Goal: Check status: Check status

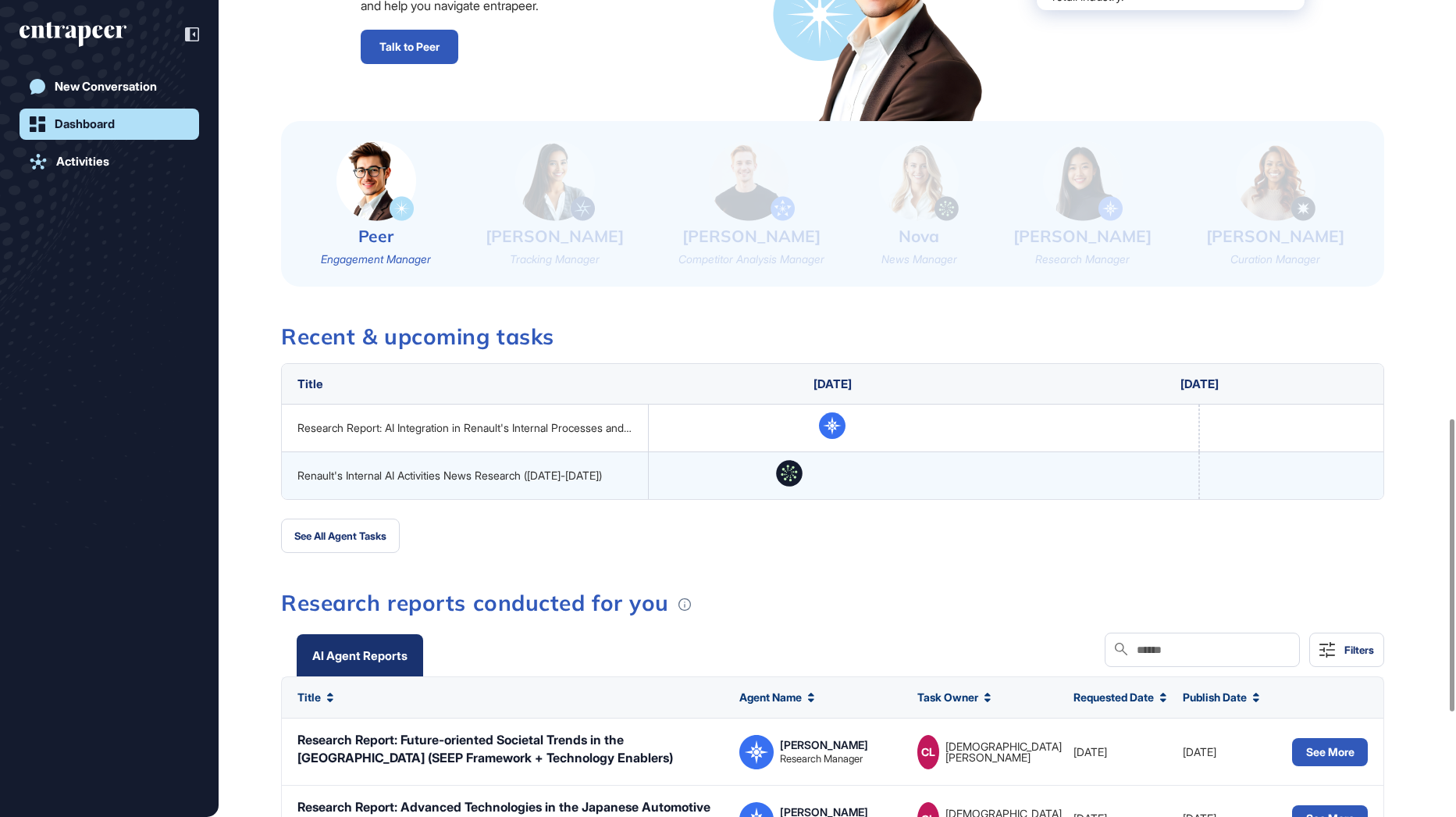
scroll to position [1226, 0]
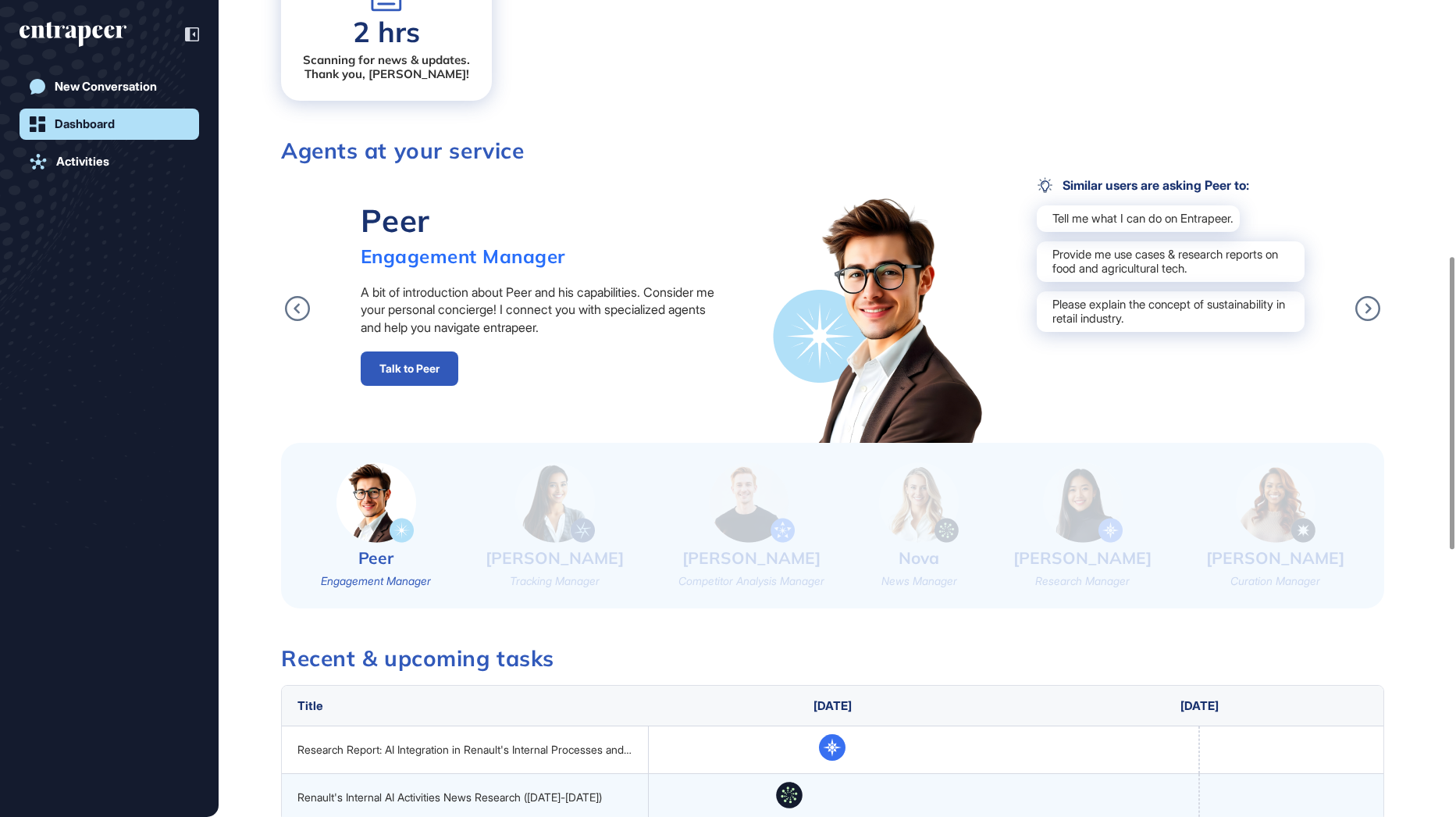
scroll to position [1015, 0]
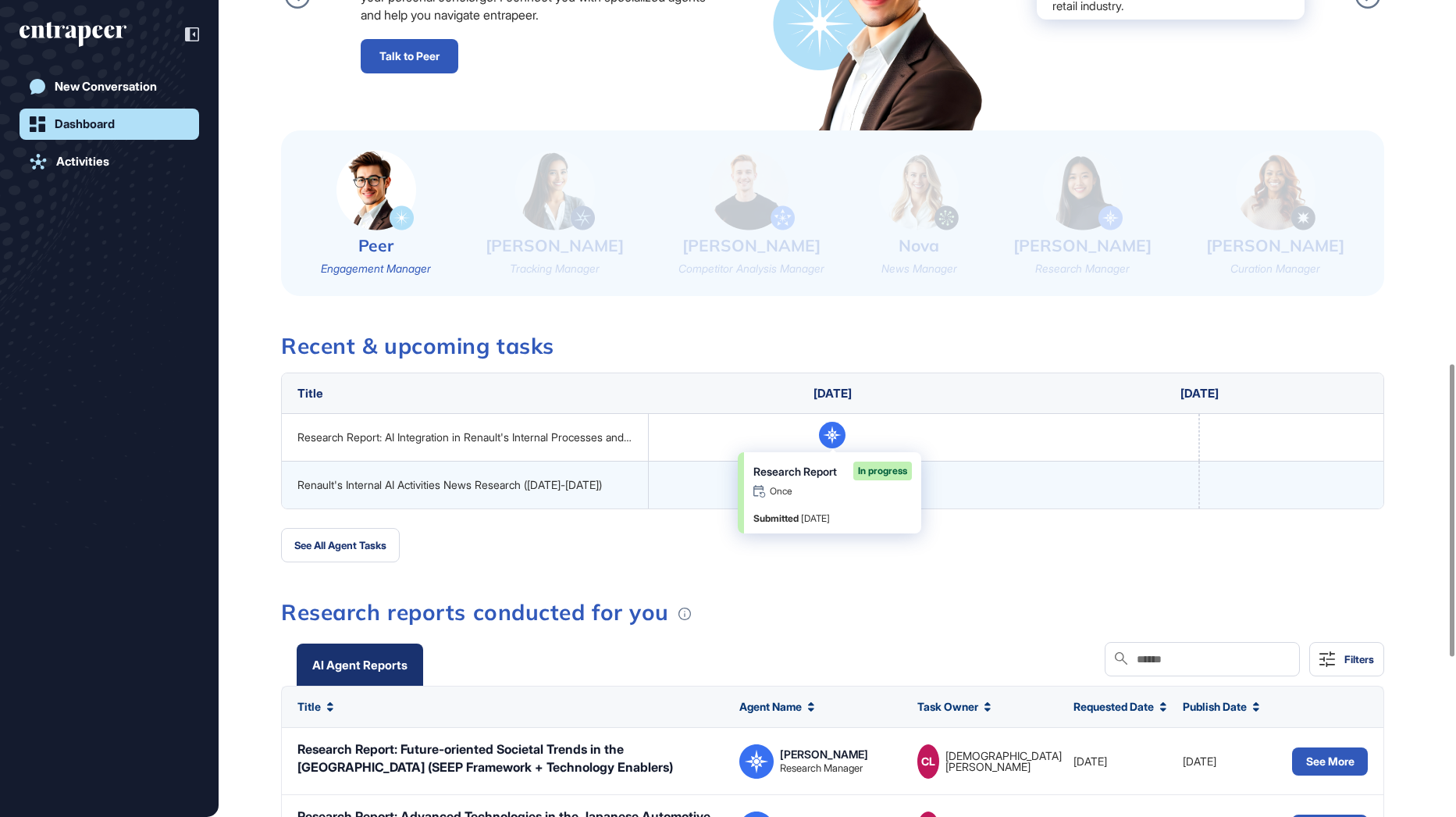
click at [833, 440] on icon at bounding box center [831, 434] width 27 height 27
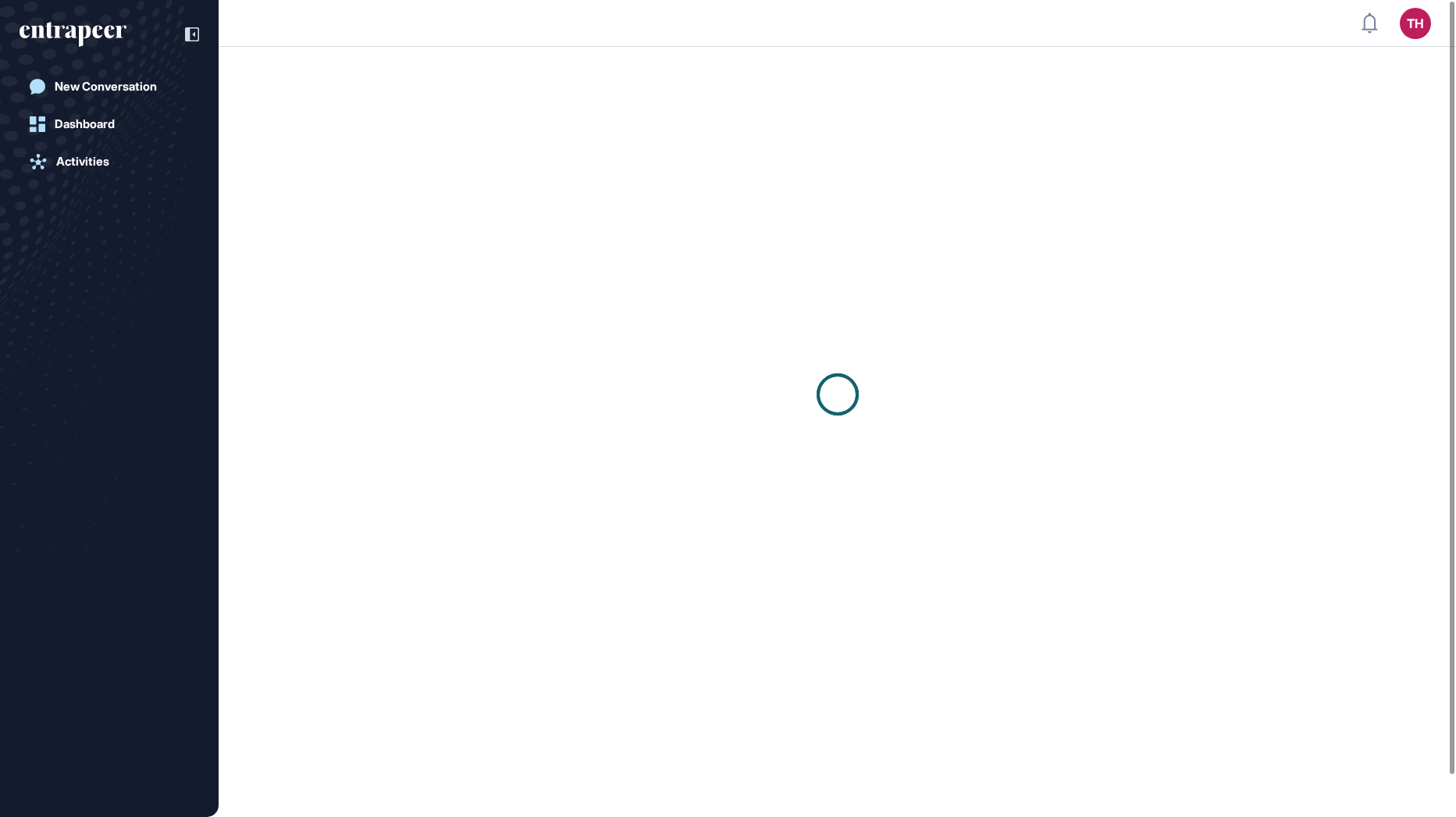
scroll to position [1, 1]
